Goal: Communication & Community: Answer question/provide support

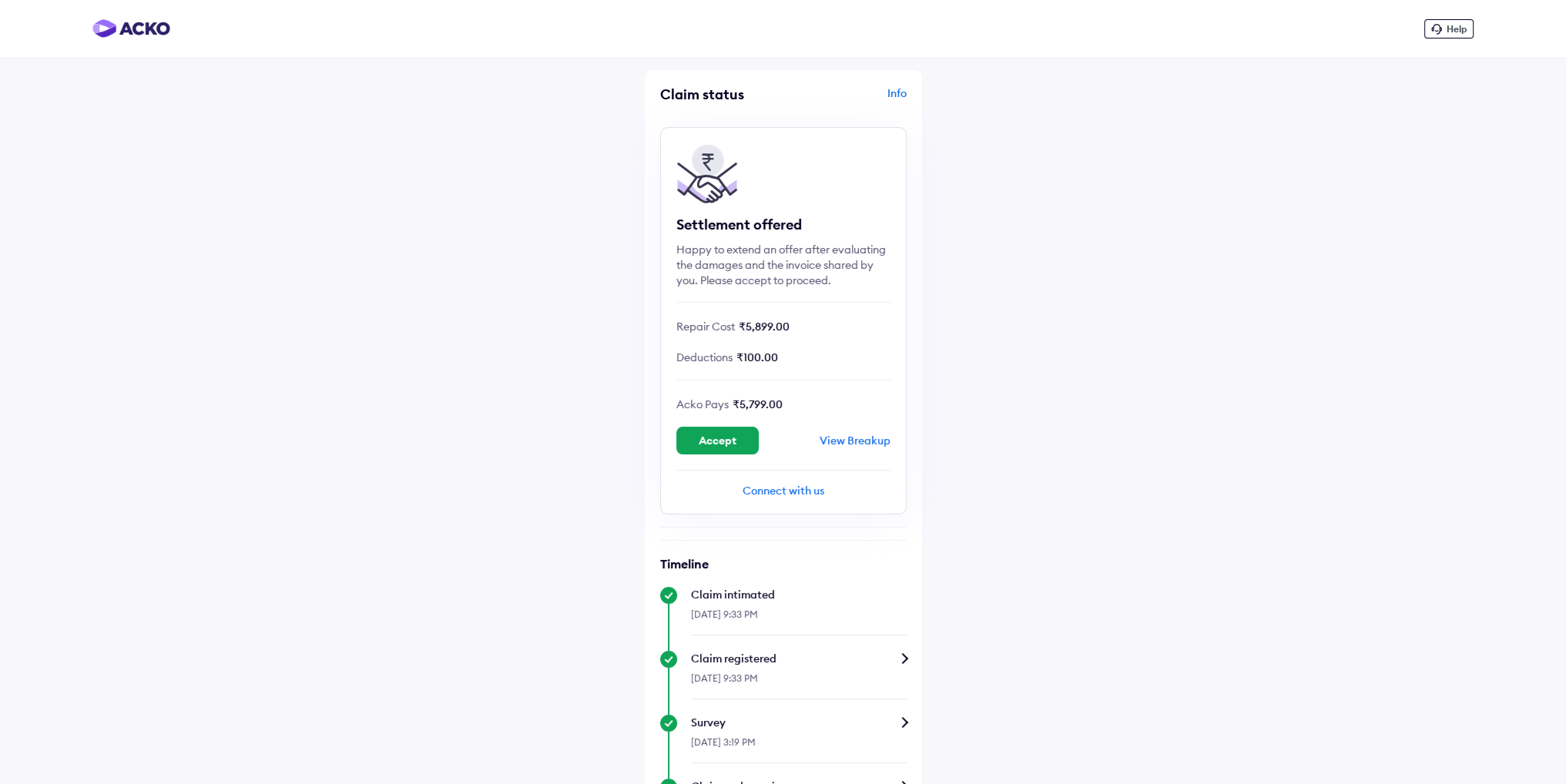
click at [796, 494] on div "Connect with us" at bounding box center [783, 490] width 214 height 15
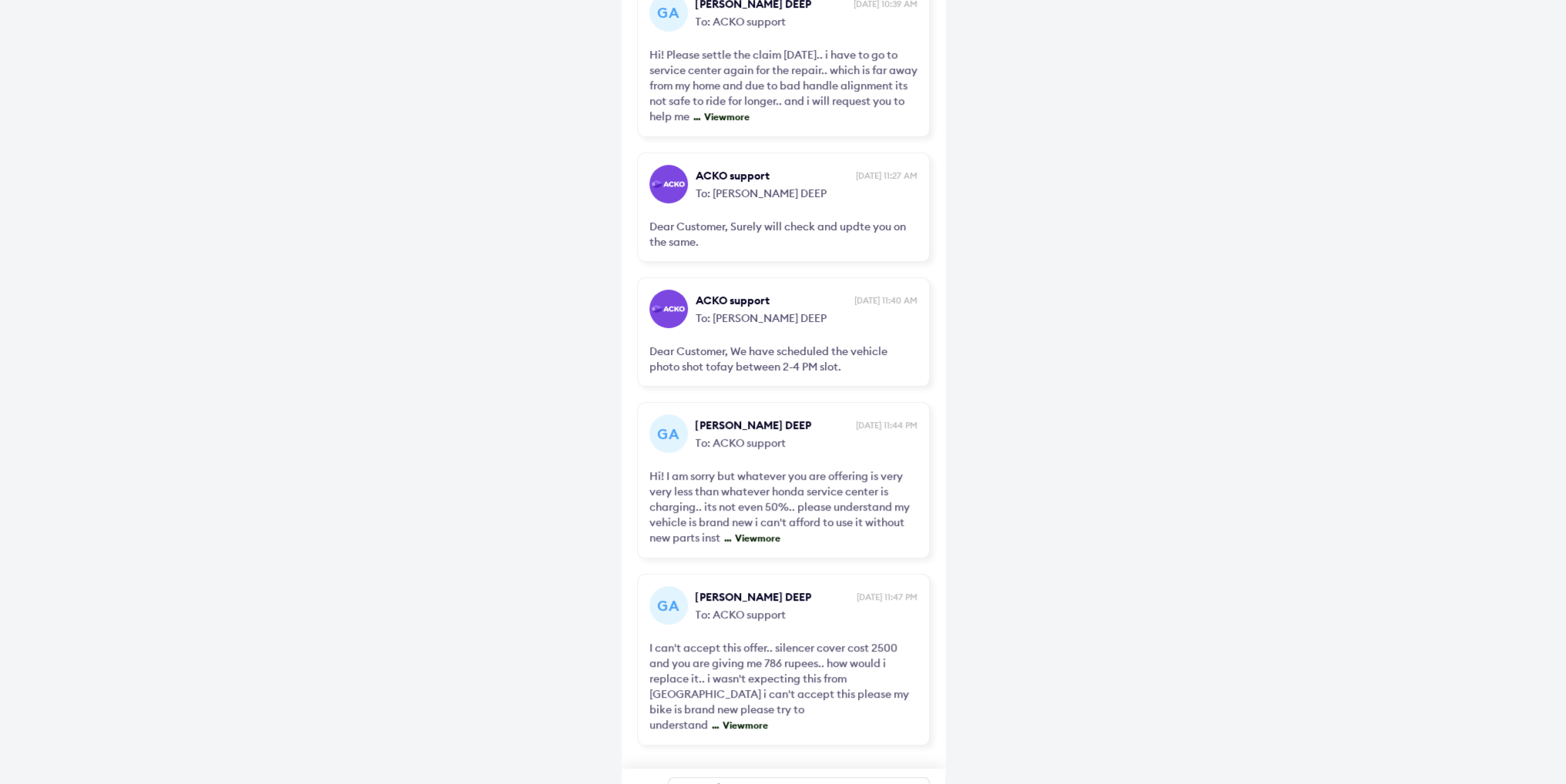
scroll to position [657, 0]
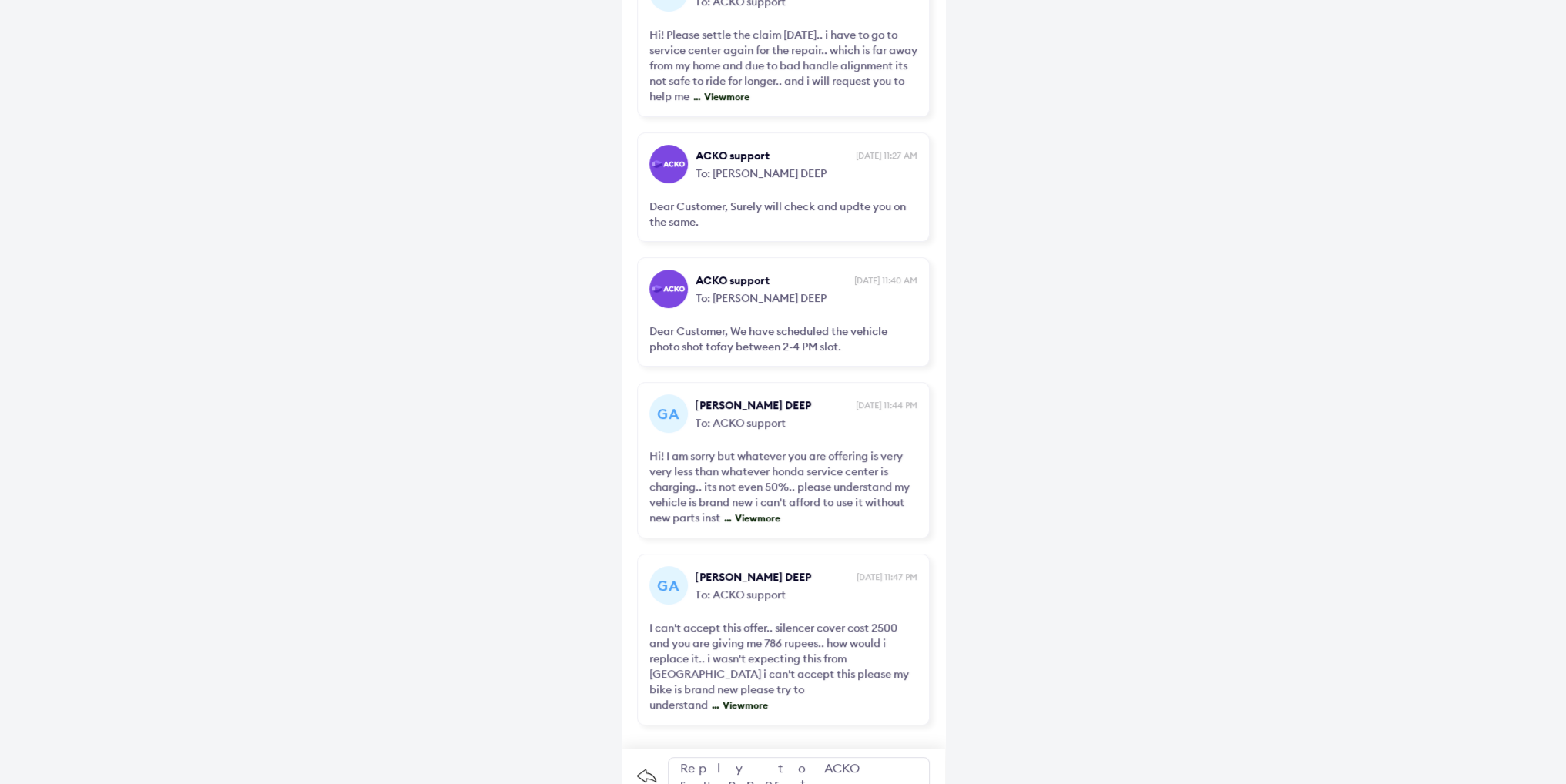
click at [747, 758] on div "Reply to ACKO support" at bounding box center [799, 775] width 261 height 37
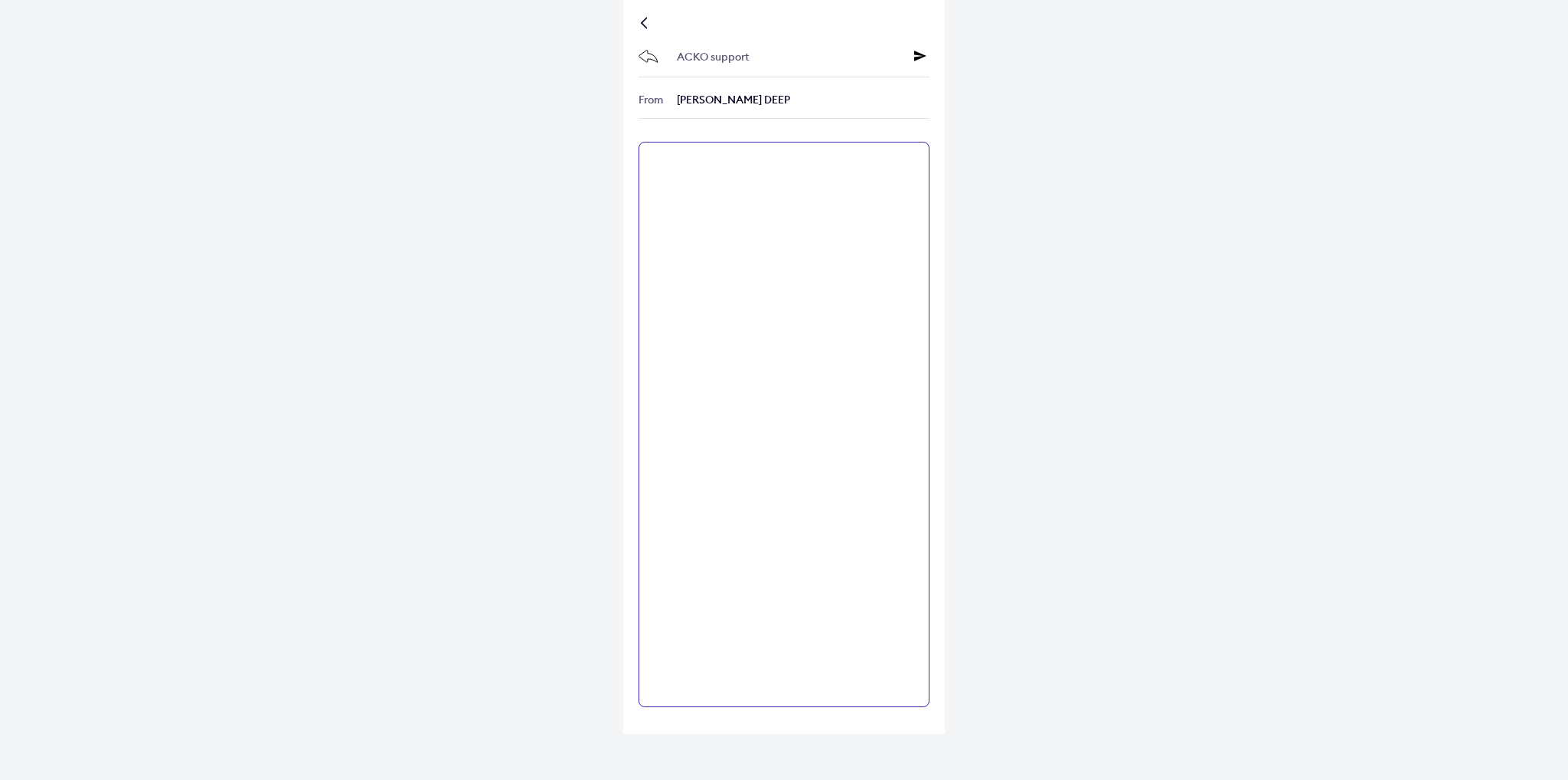
paste textarea "**********"
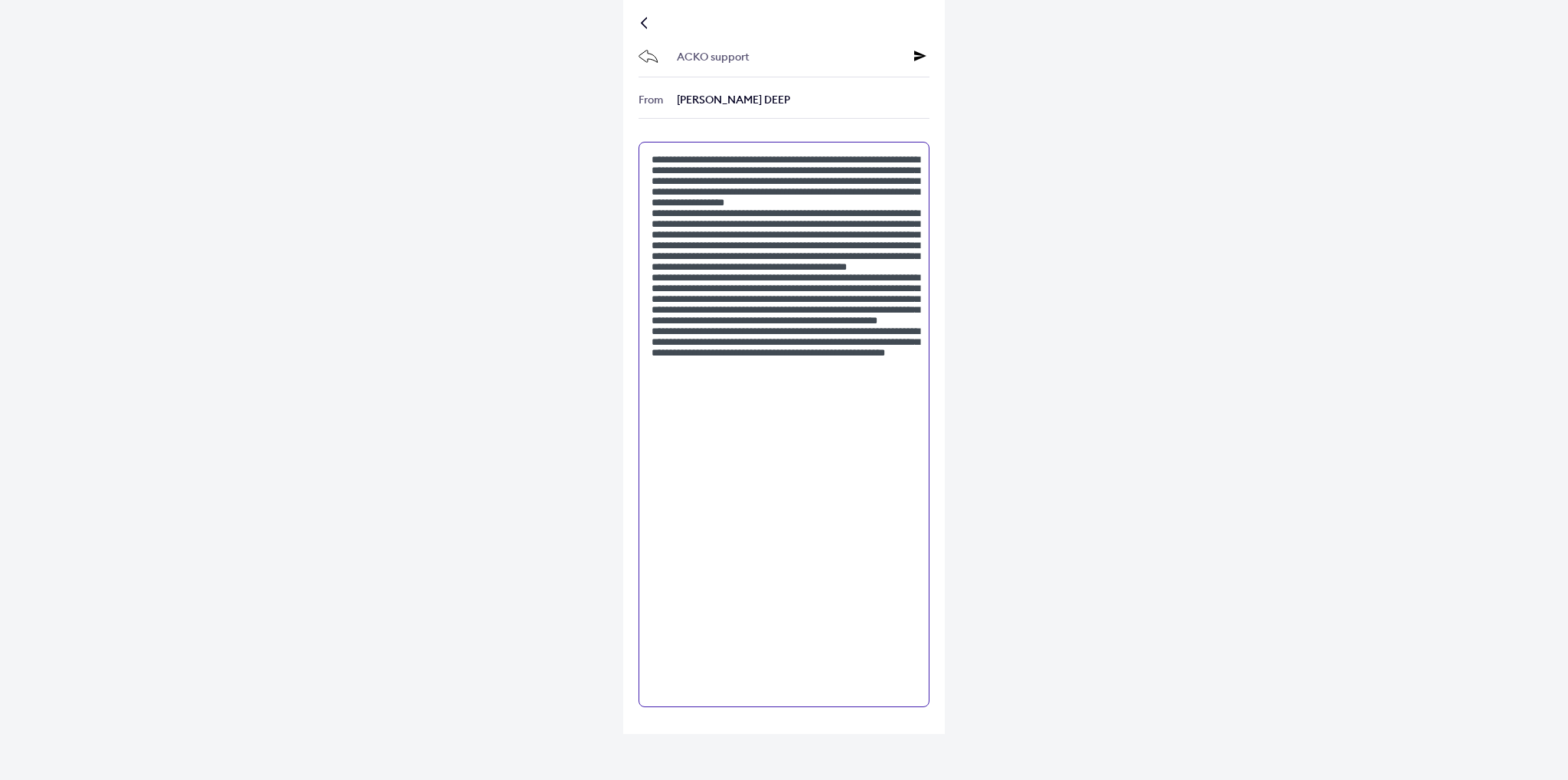
click at [760, 176] on textarea at bounding box center [784, 423] width 291 height 565
click at [856, 225] on textarea at bounding box center [784, 423] width 291 height 565
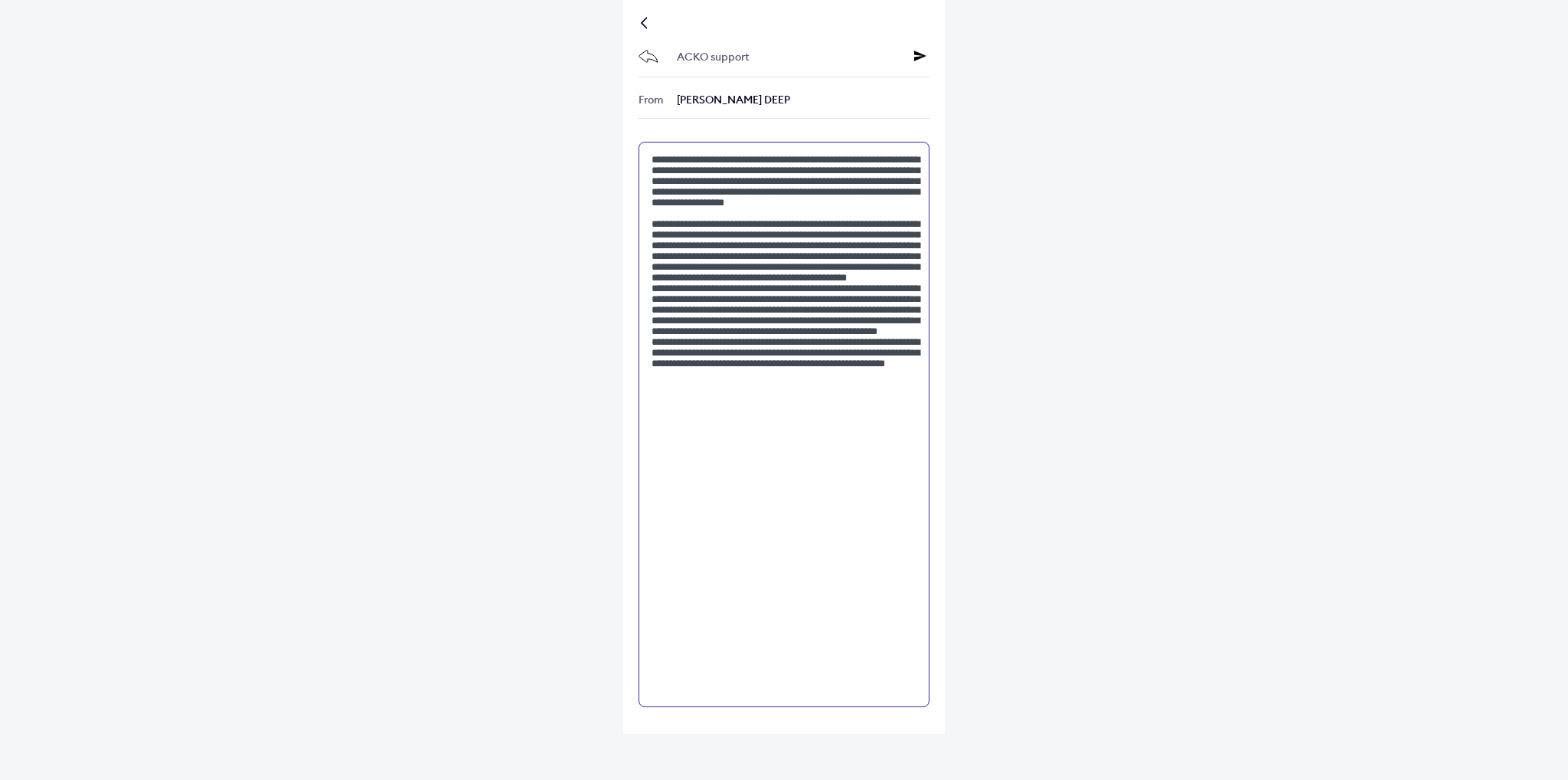
click at [893, 345] on textarea at bounding box center [784, 423] width 291 height 565
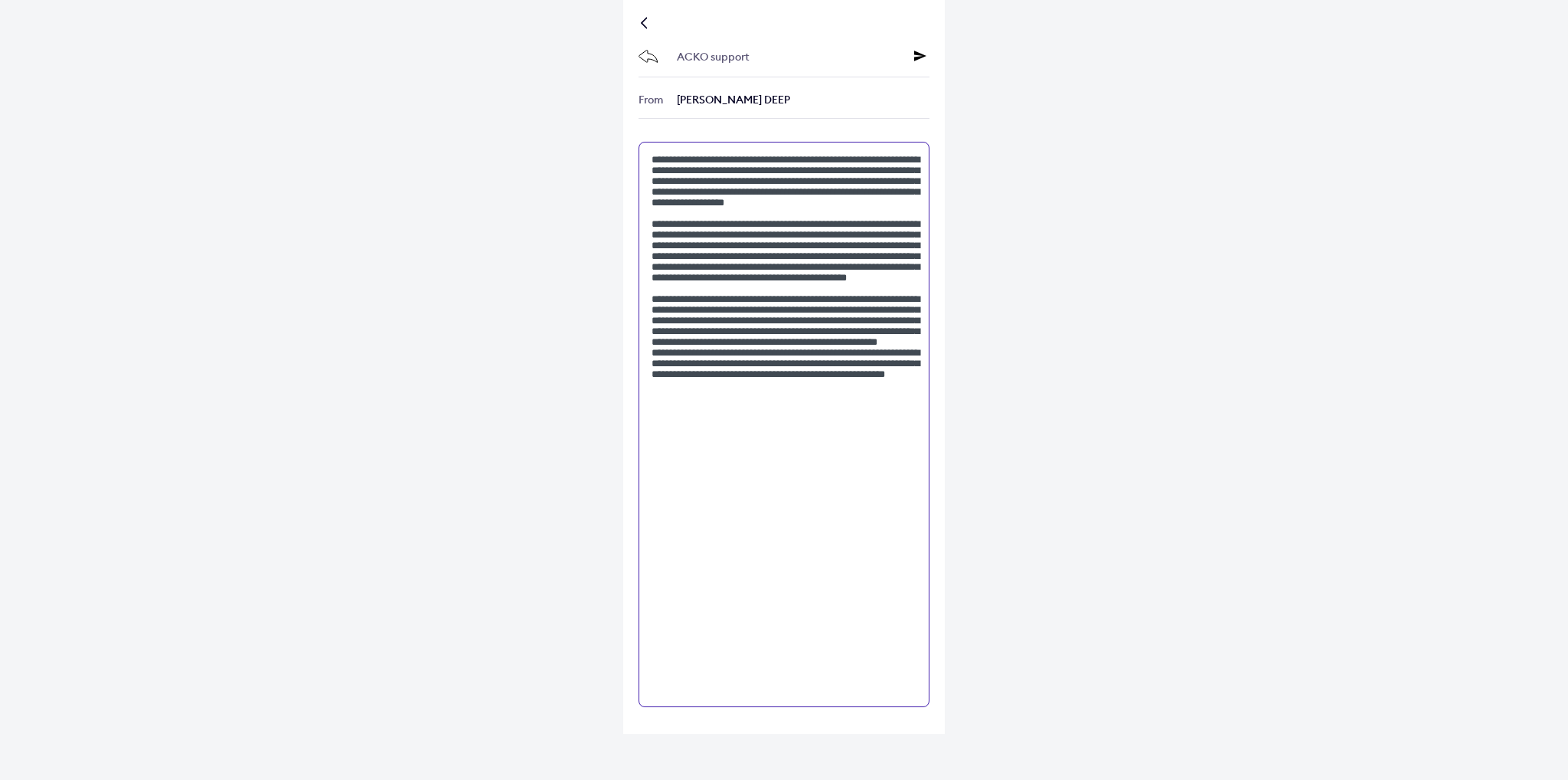
drag, startPoint x: 703, startPoint y: 420, endPoint x: 717, endPoint y: 405, distance: 20.5
click at [717, 405] on textarea at bounding box center [784, 423] width 291 height 565
click at [883, 434] on textarea at bounding box center [784, 423] width 291 height 565
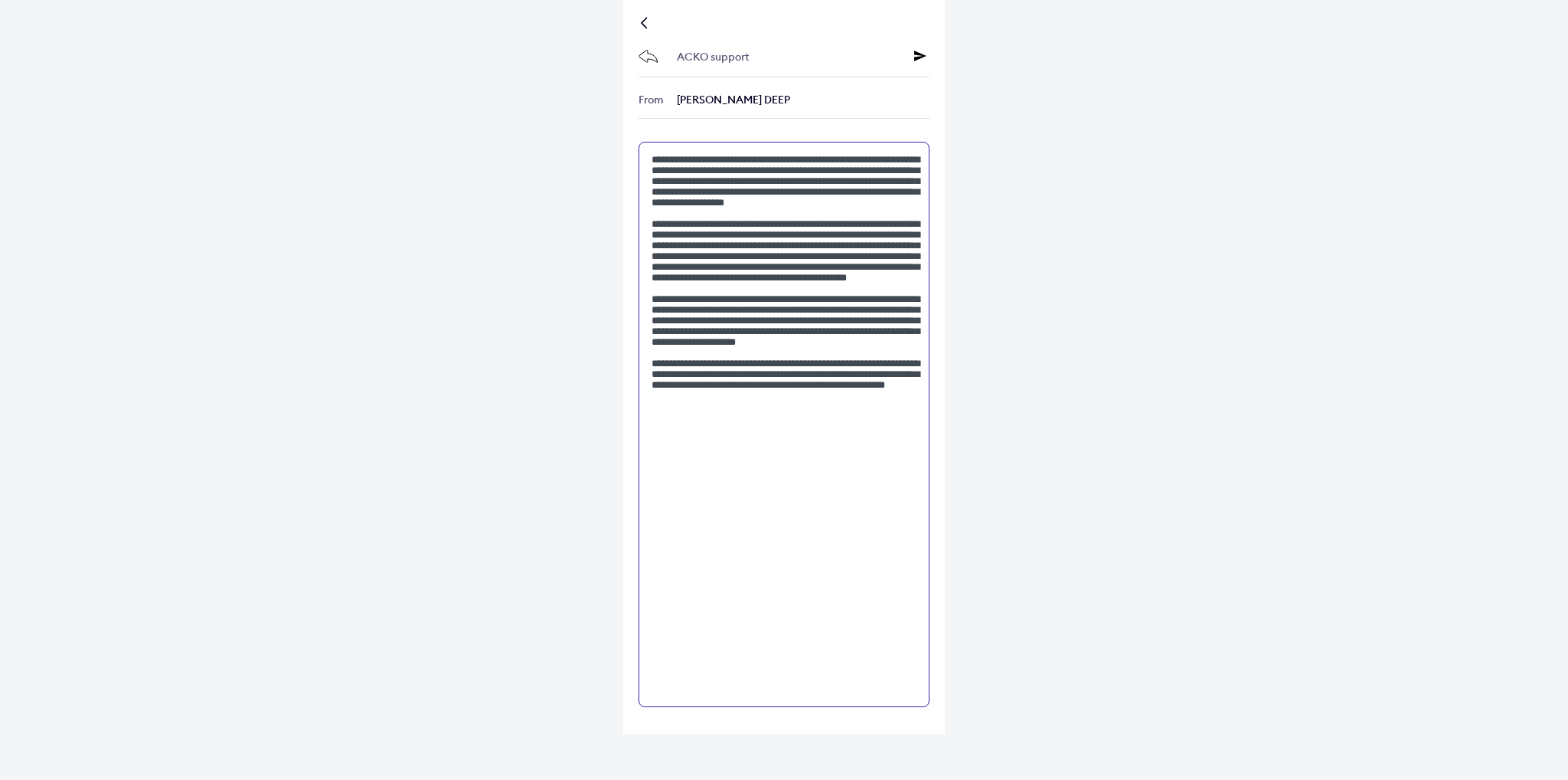
click at [890, 430] on textarea at bounding box center [784, 423] width 291 height 565
paste textarea "**********"
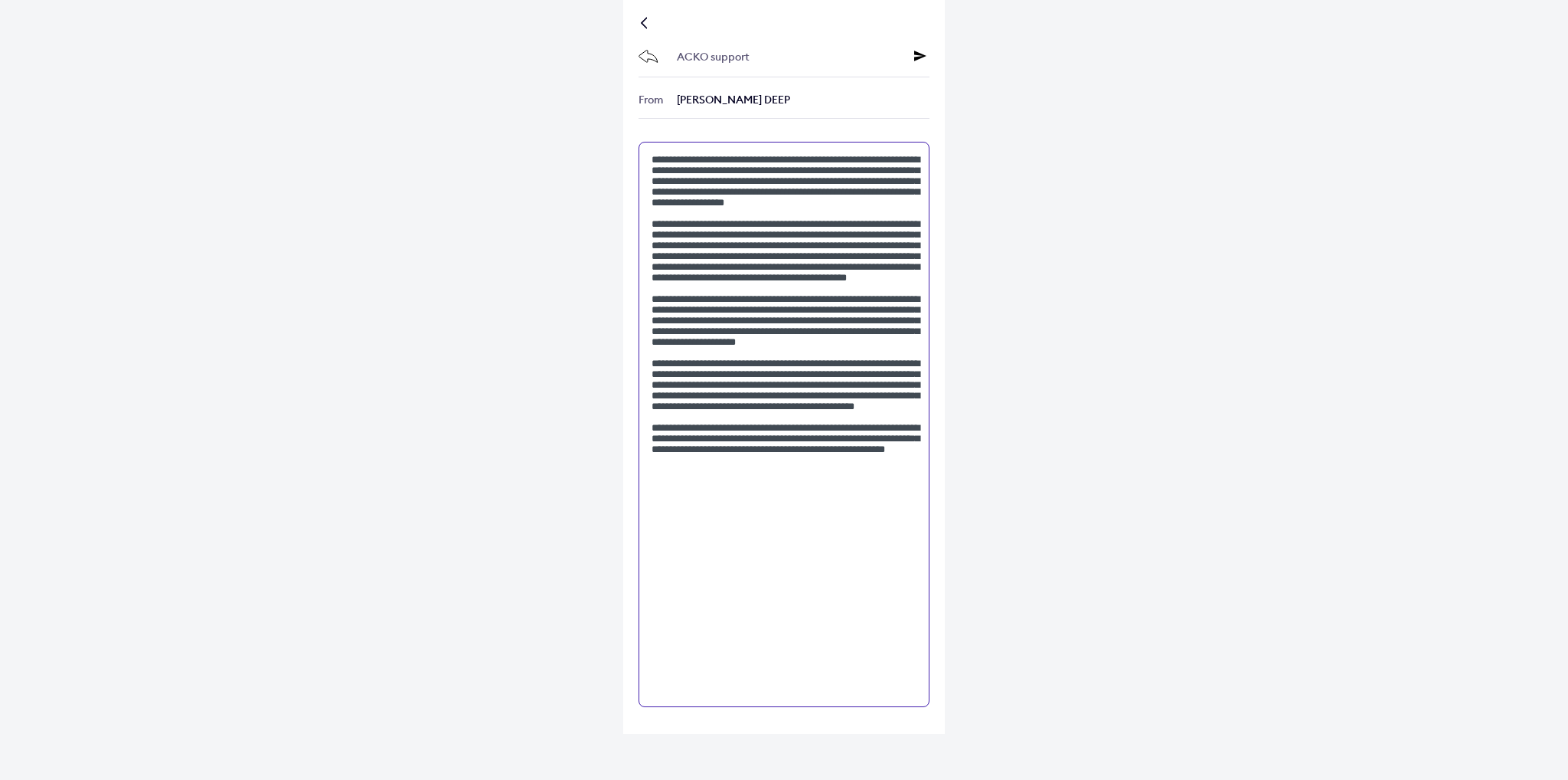
type textarea "**********"
click at [927, 53] on div at bounding box center [922, 57] width 15 height 15
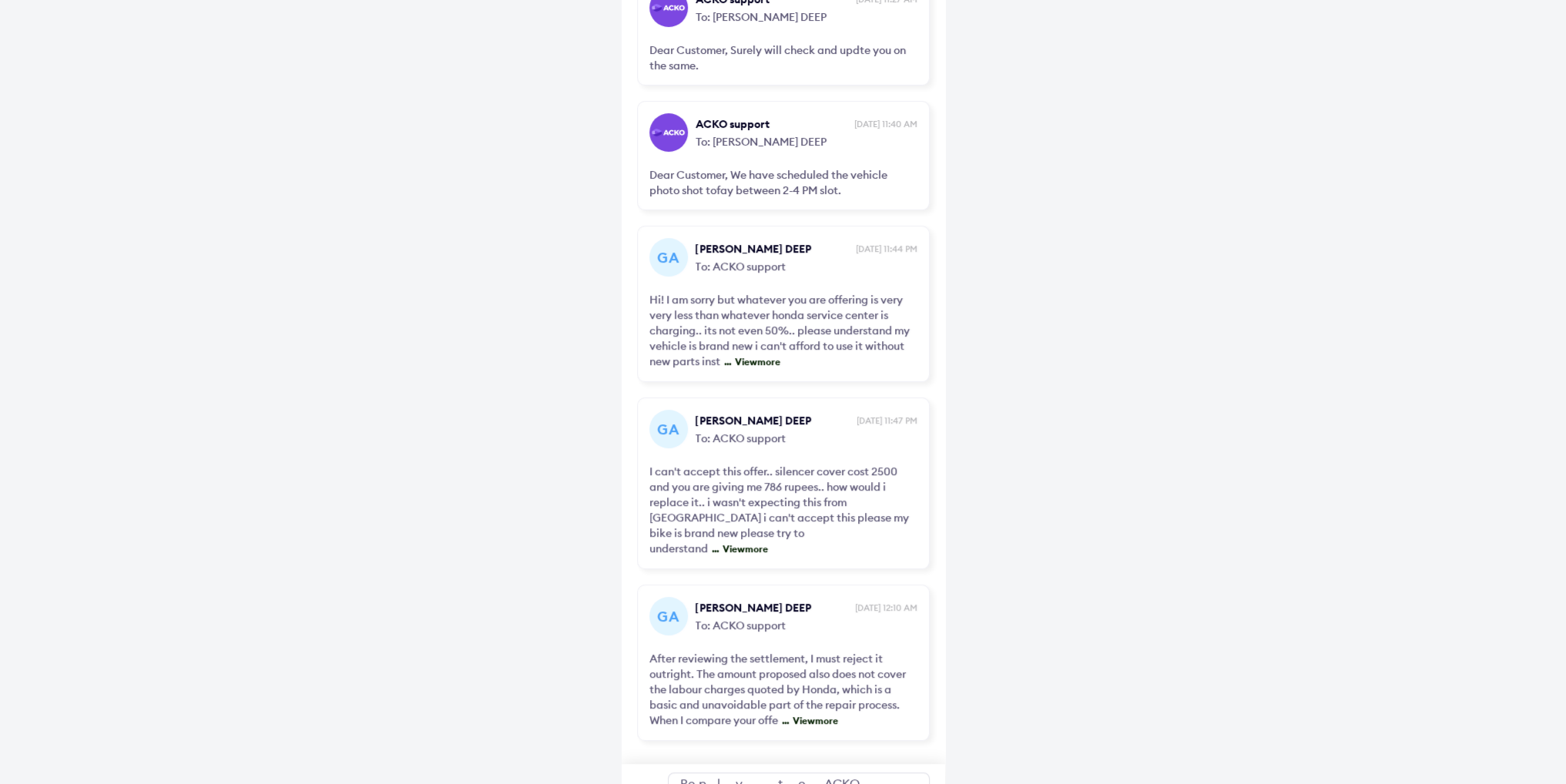
scroll to position [828, 0]
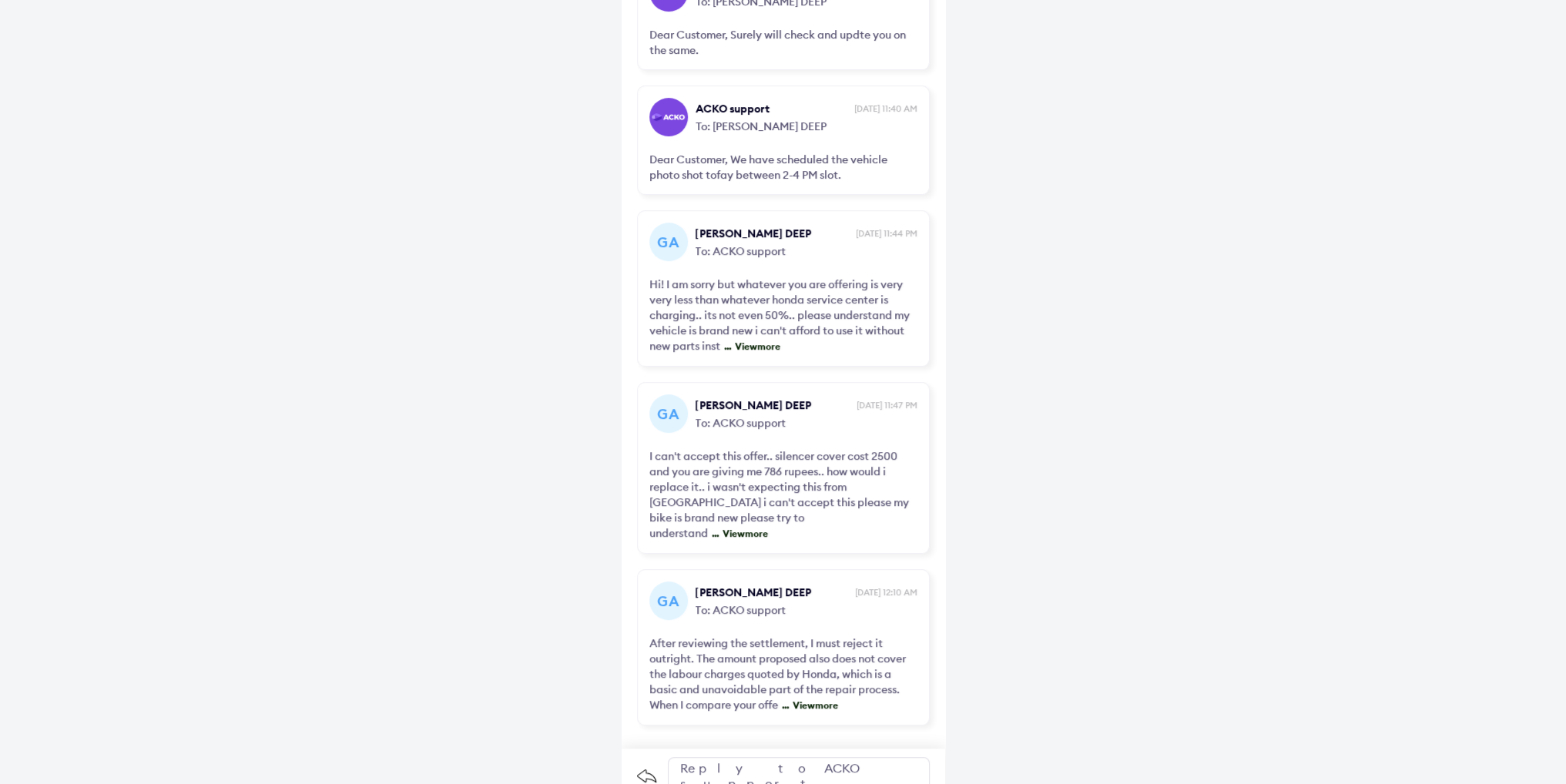
click at [824, 699] on span "View more" at bounding box center [813, 705] width 49 height 12
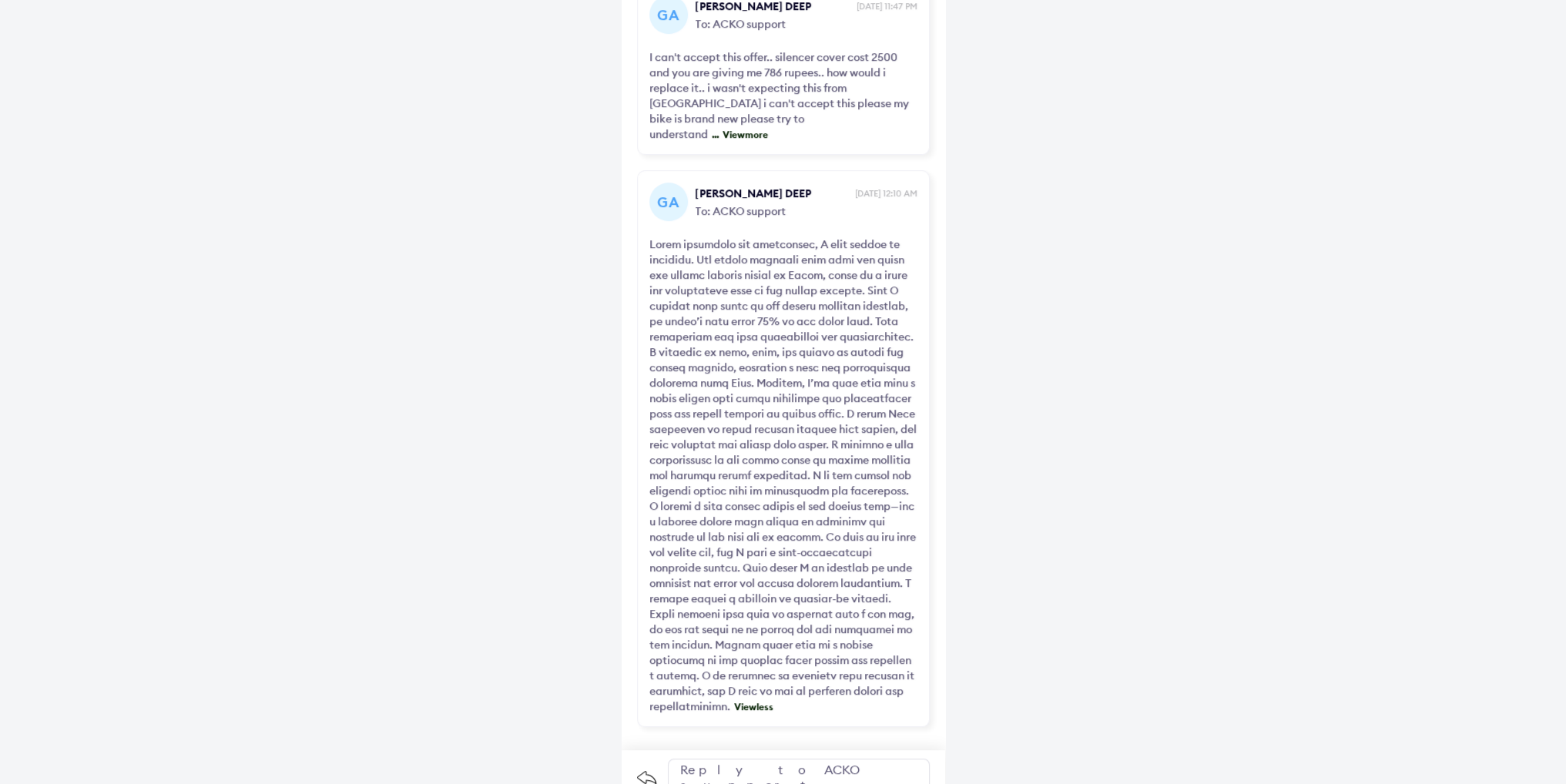
scroll to position [1229, 0]
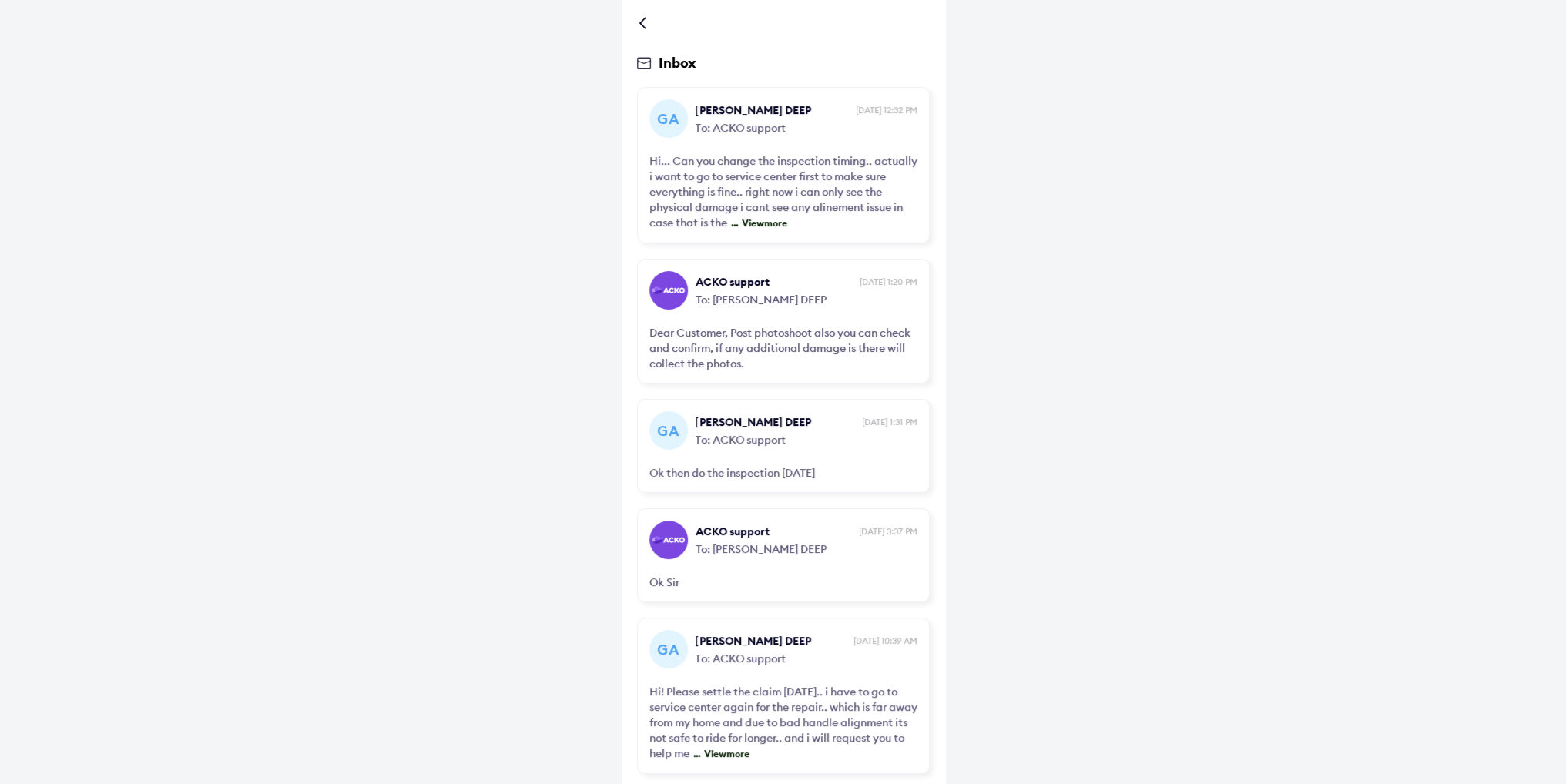
click at [643, 25] on div at bounding box center [646, 23] width 10 height 8
